Goal: Communication & Community: Answer question/provide support

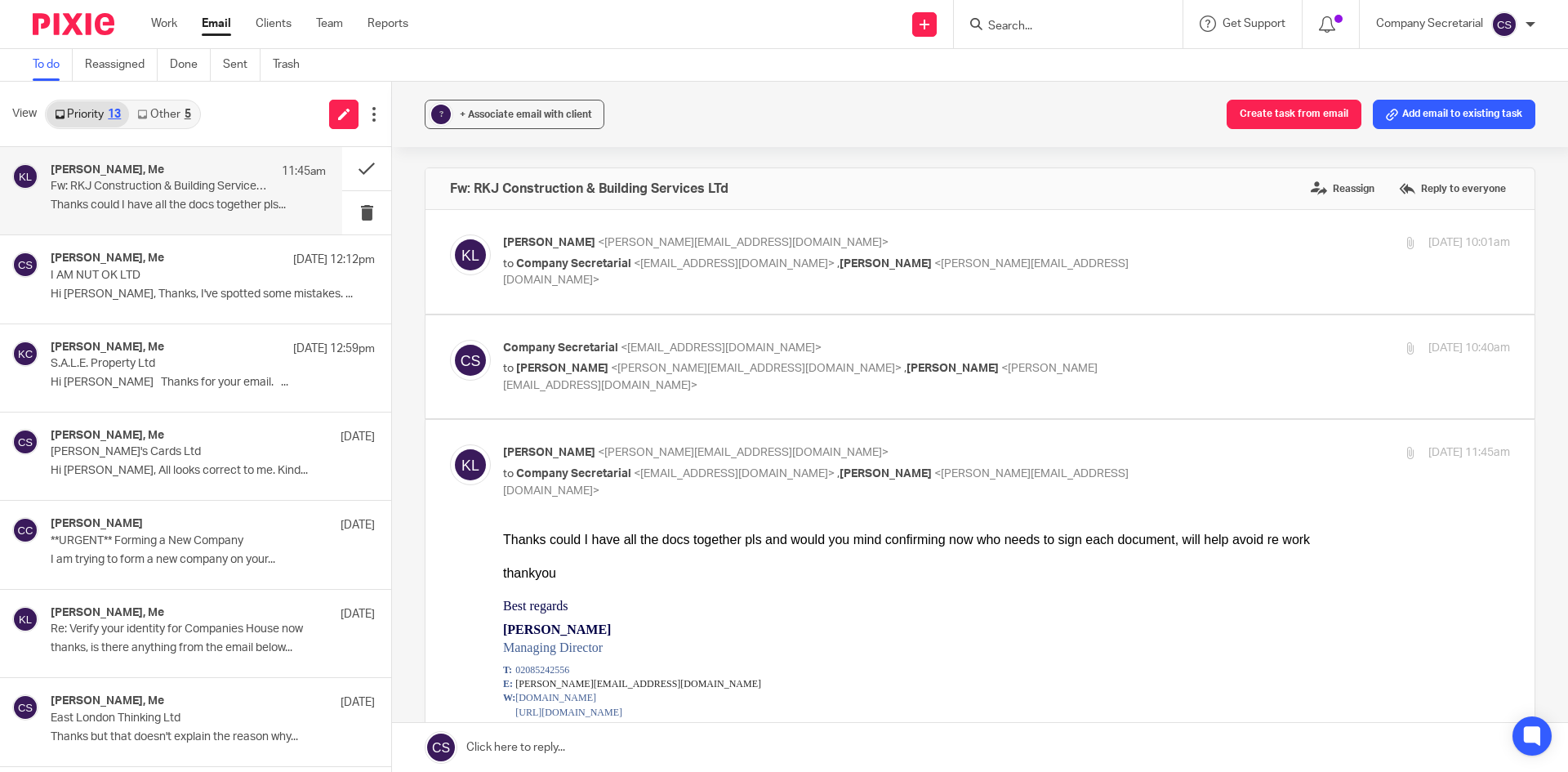
click at [90, 26] on img at bounding box center [73, 24] width 81 height 22
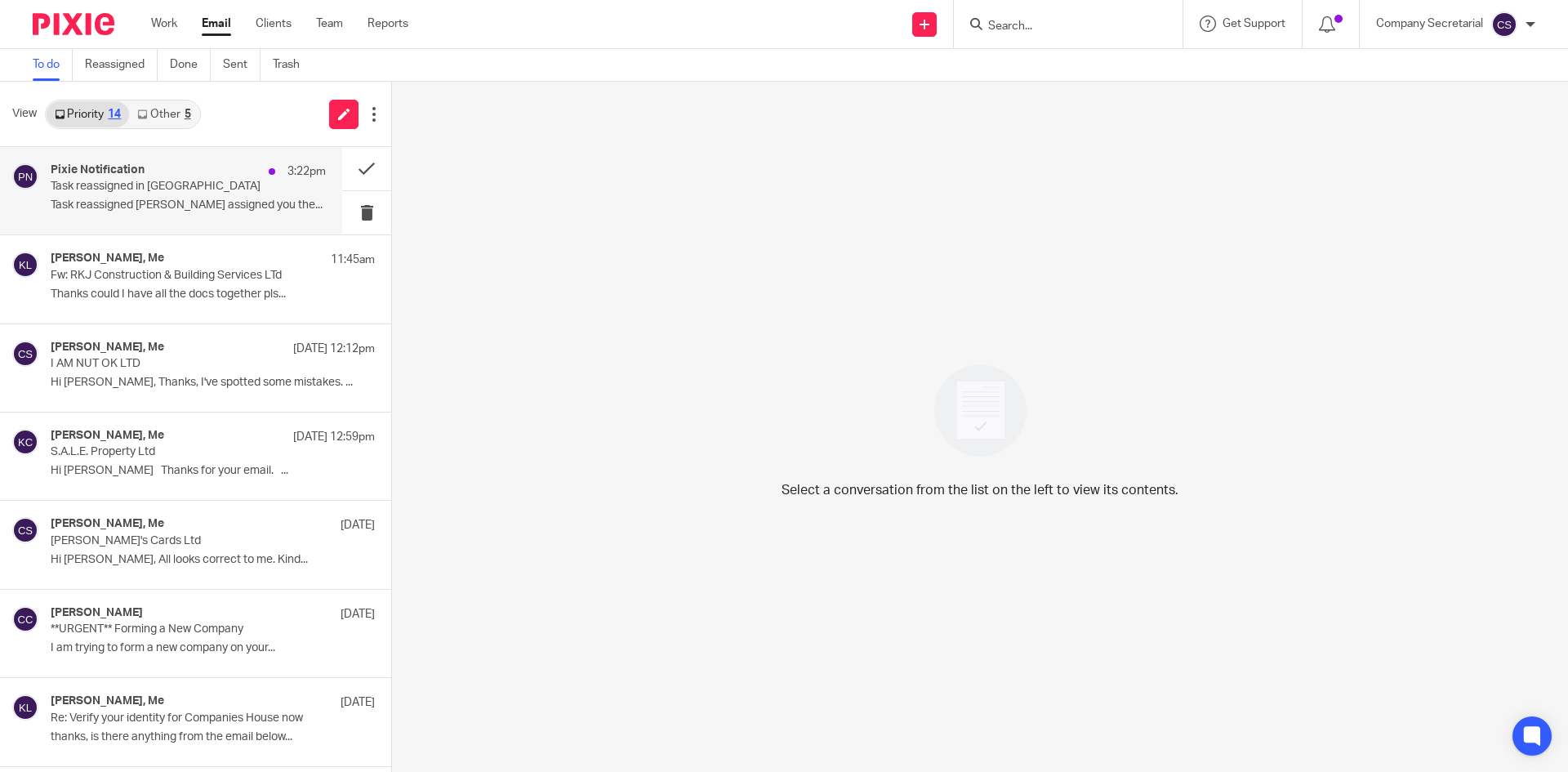
click at [230, 220] on div "Pixie Notification 3:22pm Task reassigned in Pixie Task reassigned [PERSON_NAME…" at bounding box center [171, 191] width 342 height 88
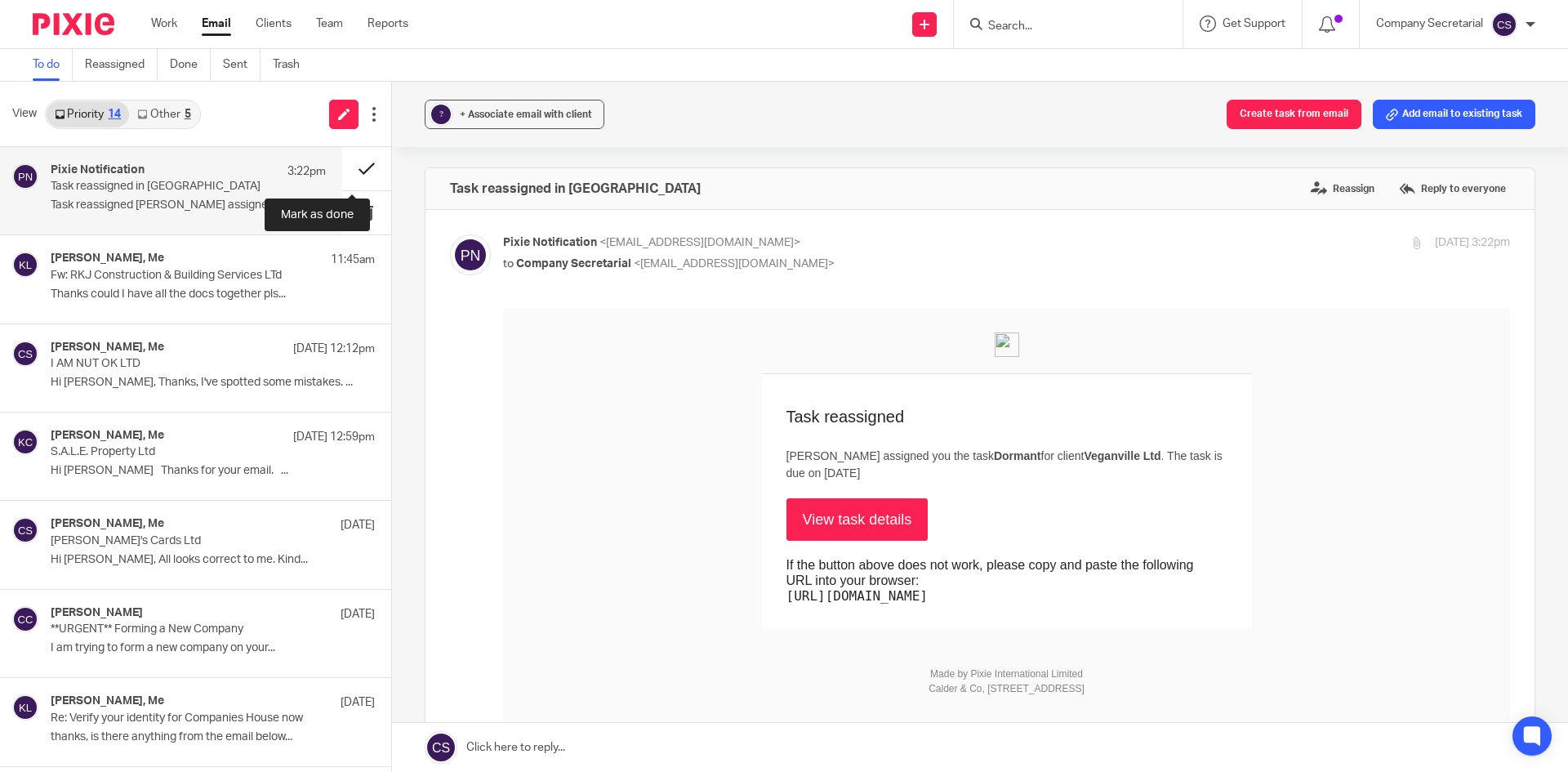
click at [343, 163] on button at bounding box center [366, 168] width 49 height 43
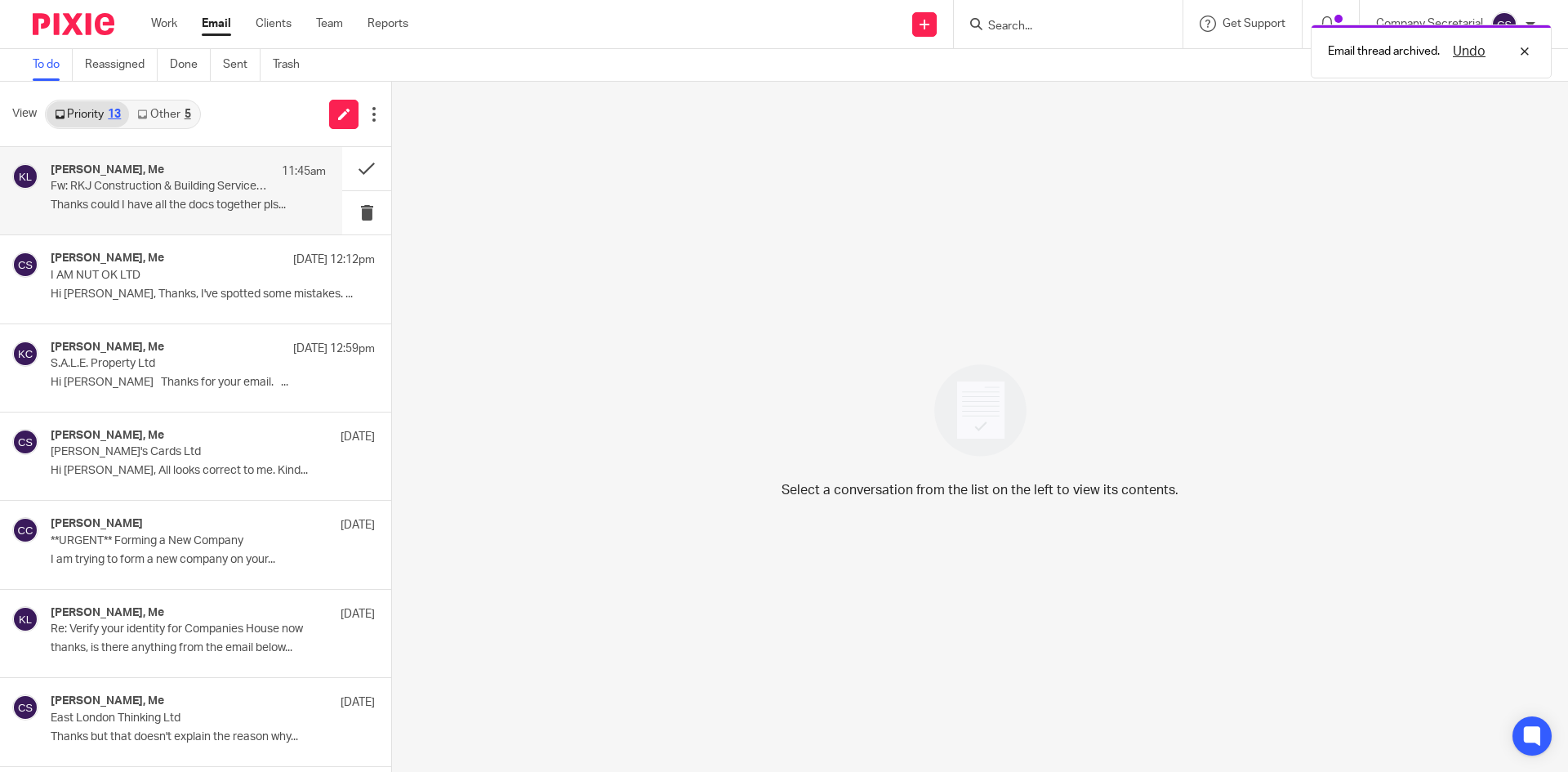
click at [220, 208] on p "Thanks could I have all the docs together pls..." at bounding box center [188, 206] width 275 height 14
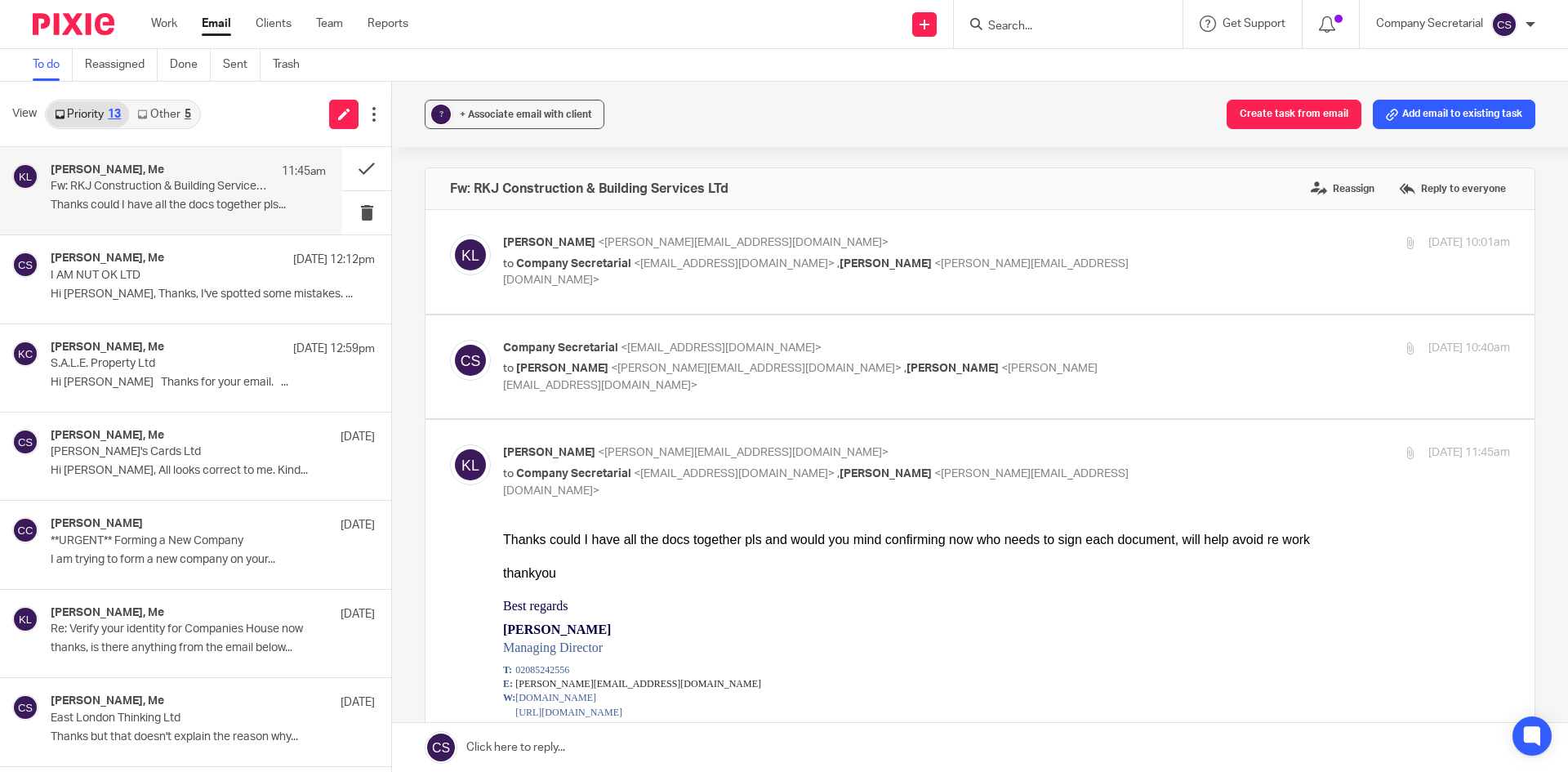
click at [163, 108] on link "Other 5" at bounding box center [164, 114] width 70 height 26
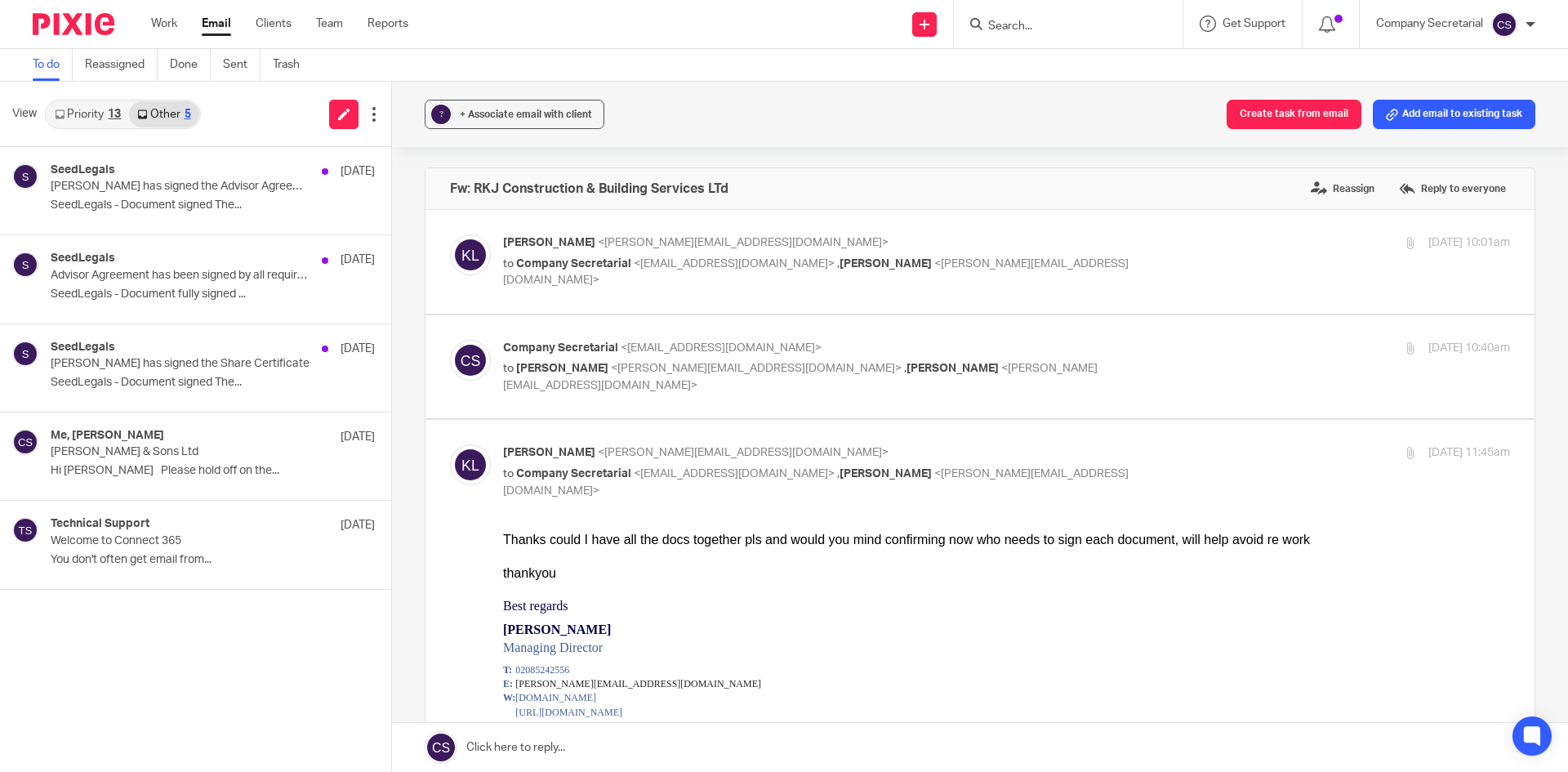
click at [79, 115] on link "Priority 13" at bounding box center [88, 114] width 82 height 26
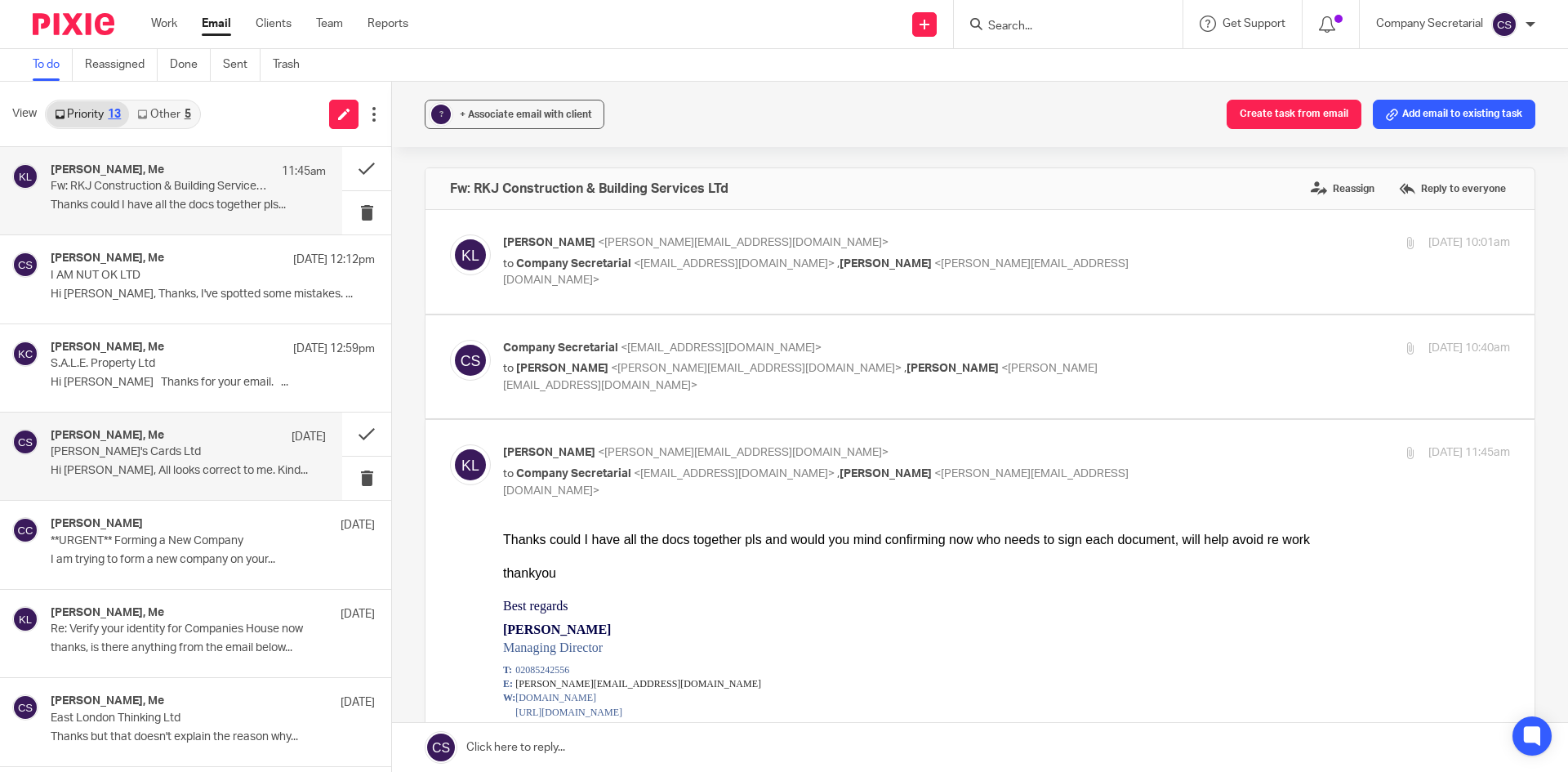
click at [189, 468] on p "Hi [PERSON_NAME], All looks correct to me. Kind..." at bounding box center [188, 471] width 275 height 14
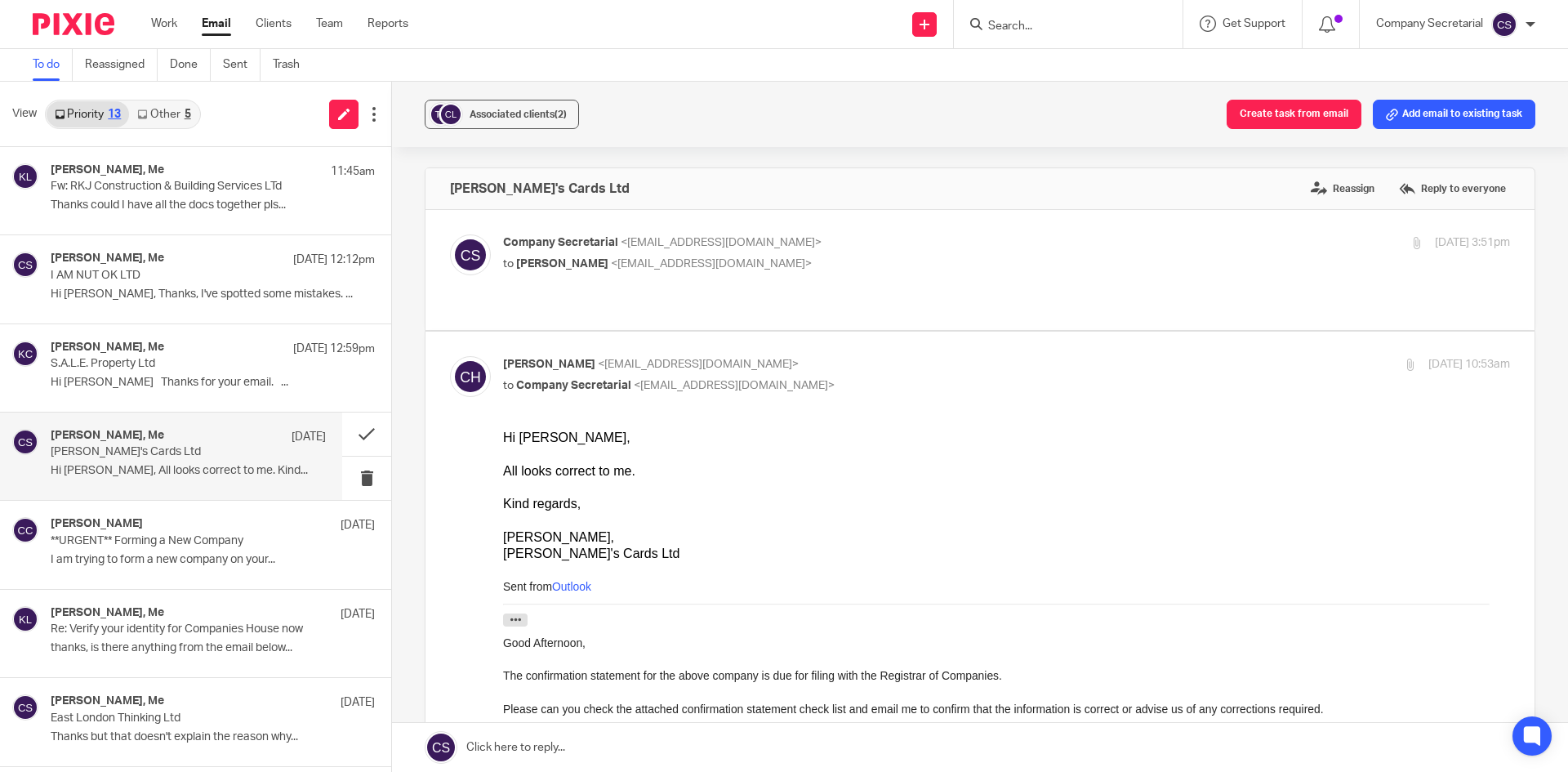
click at [614, 751] on link at bounding box center [980, 747] width 1176 height 49
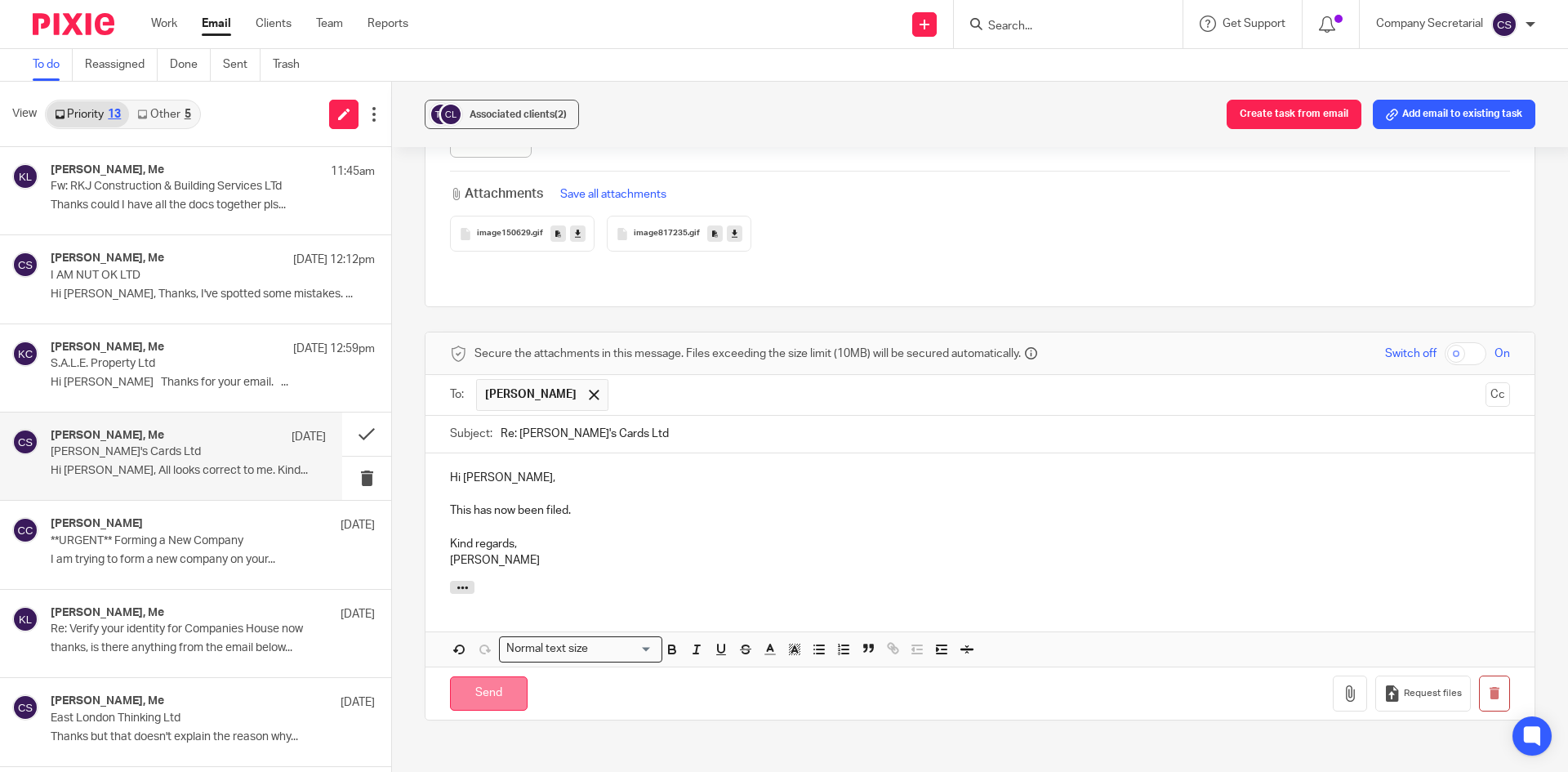
click at [507, 676] on input "Send" at bounding box center [489, 693] width 78 height 35
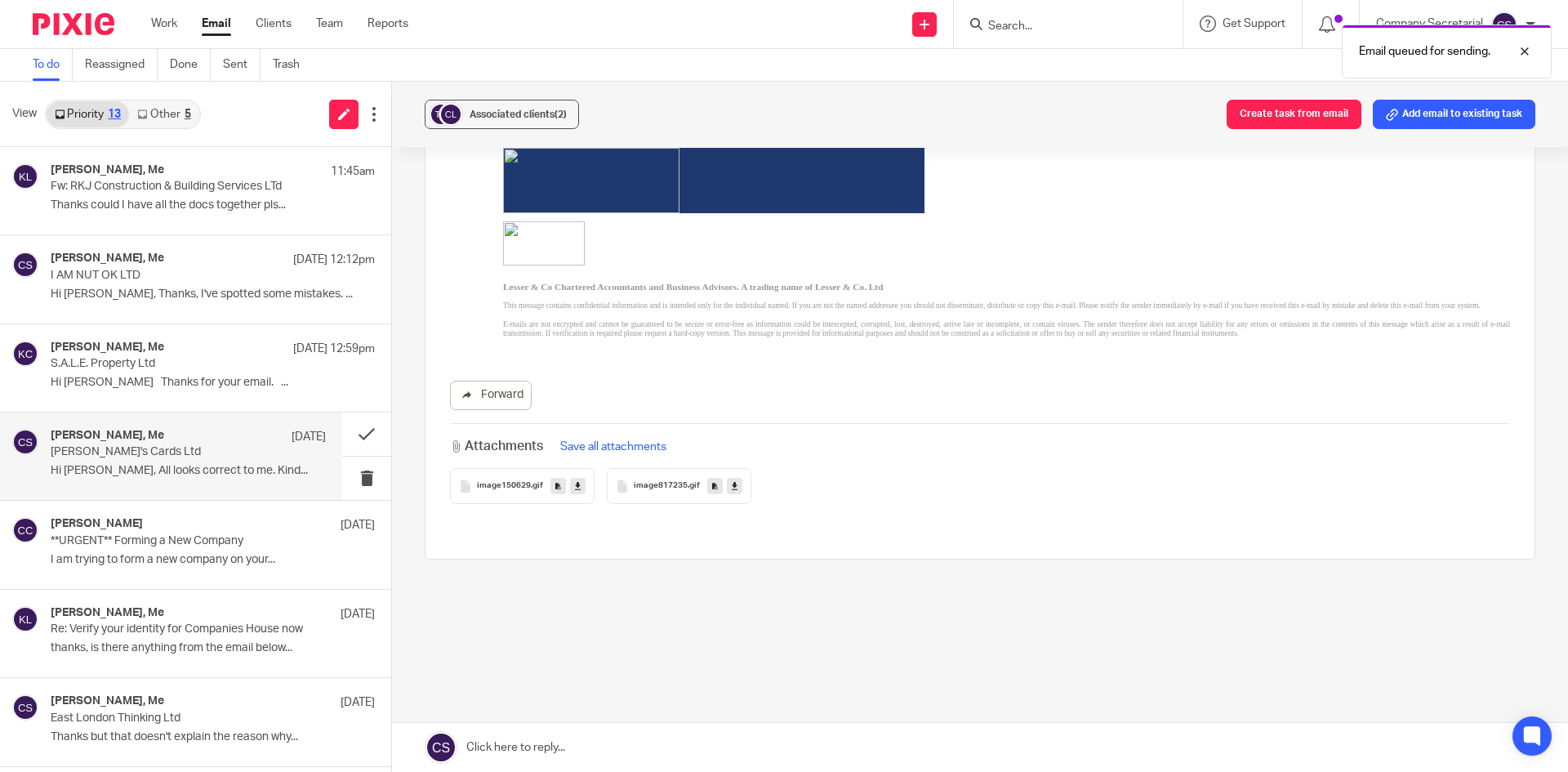
scroll to position [722, 0]
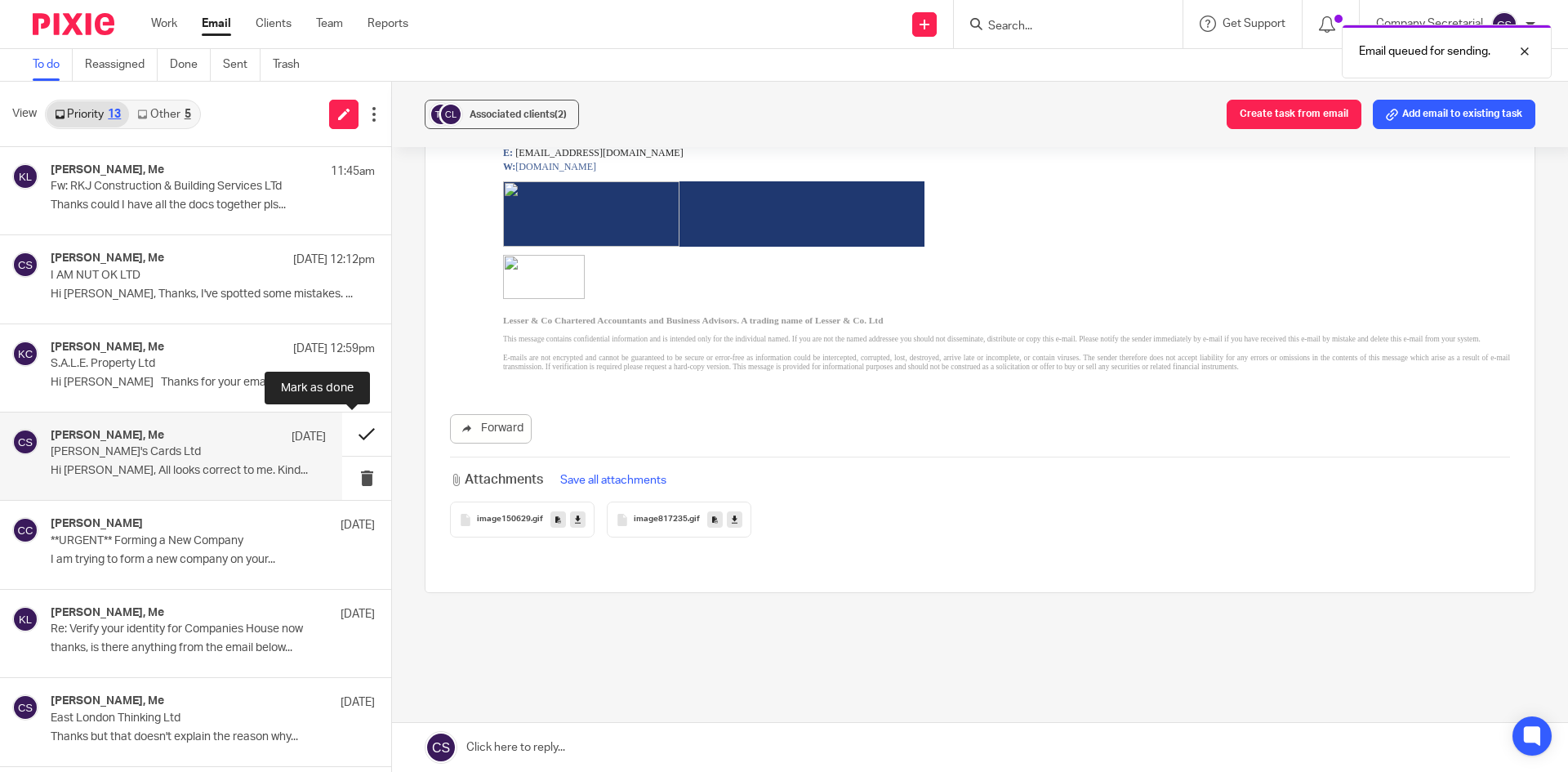
click at [342, 431] on button at bounding box center [366, 434] width 49 height 43
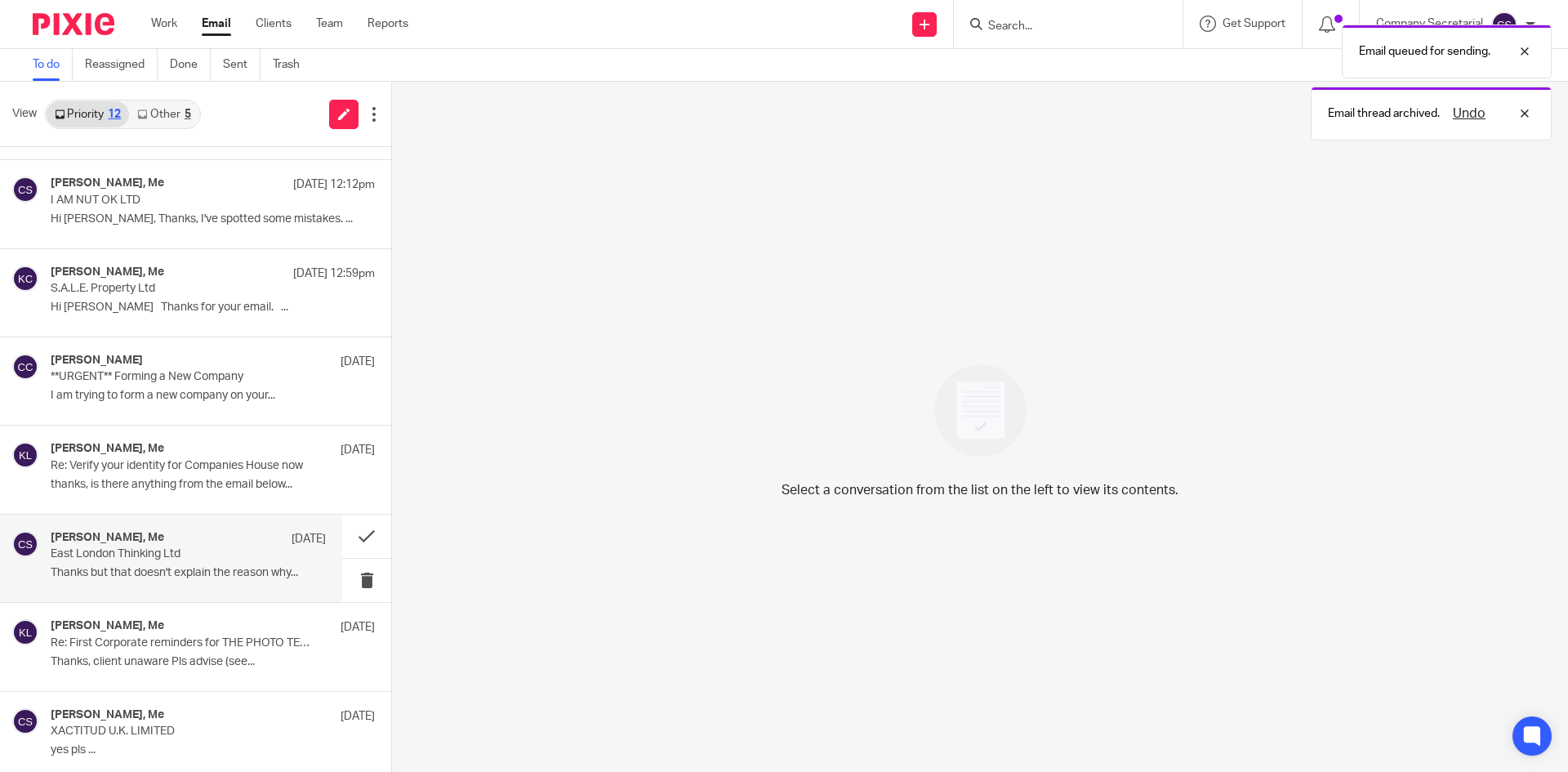
scroll to position [0, 0]
